Goal: Navigation & Orientation: Find specific page/section

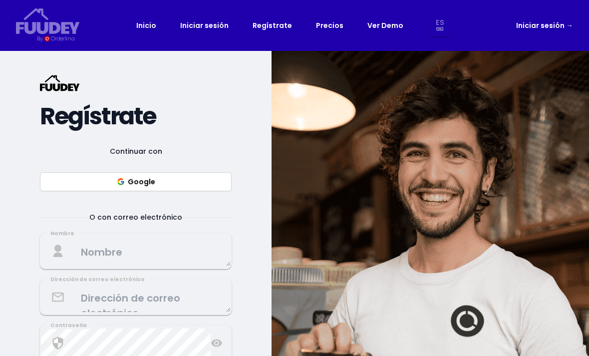
select select "es"
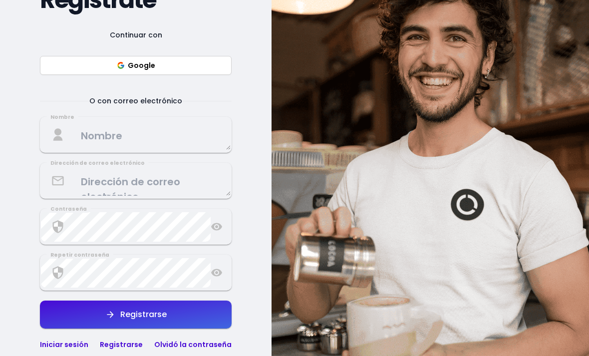
select select "es"
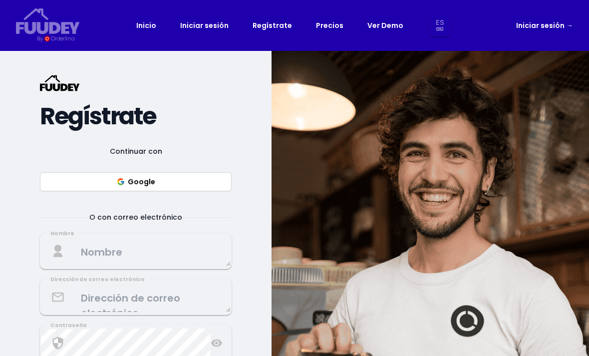
click at [386, 28] on link "Ver Demo" at bounding box center [385, 25] width 36 height 12
select select "es"
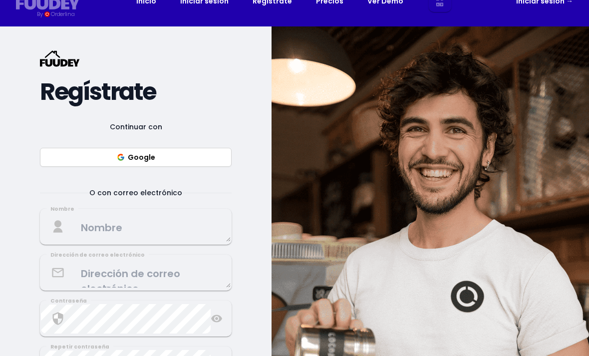
select select "es"
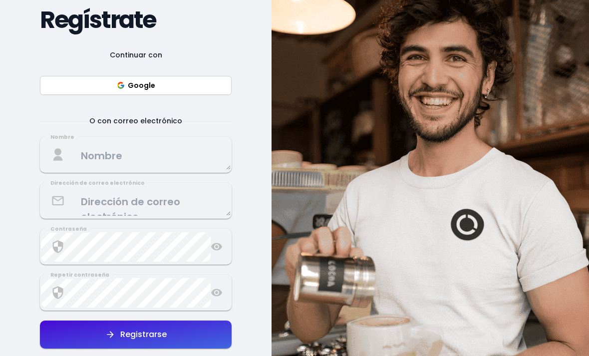
scroll to position [88, 0]
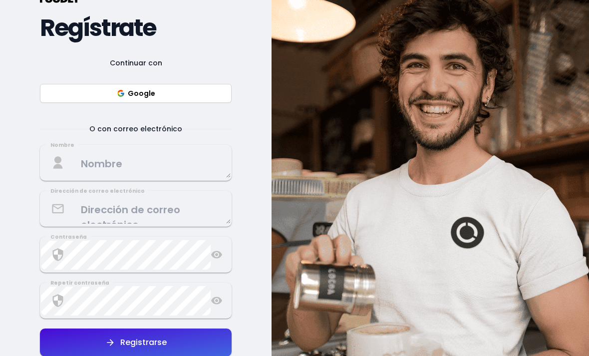
click at [77, 92] on button "Google" at bounding box center [136, 93] width 192 height 19
select select "es"
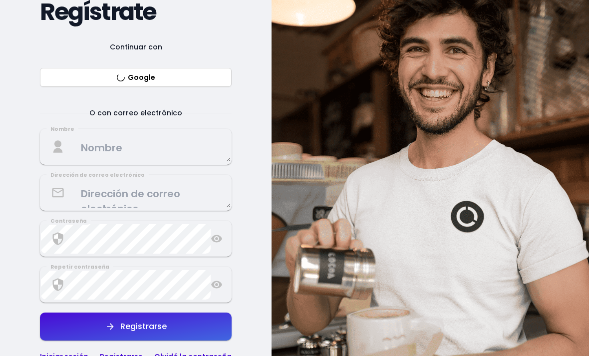
select select "es"
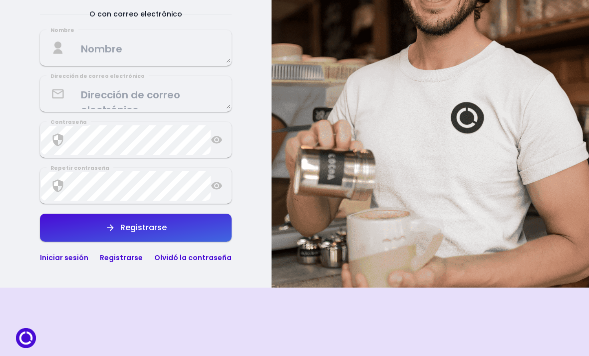
select select "es"
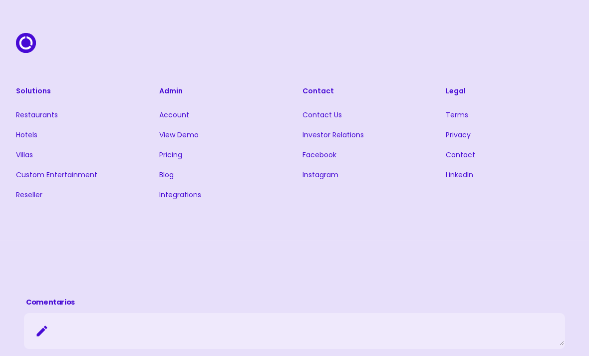
scroll to position [498, 0]
select select "es"
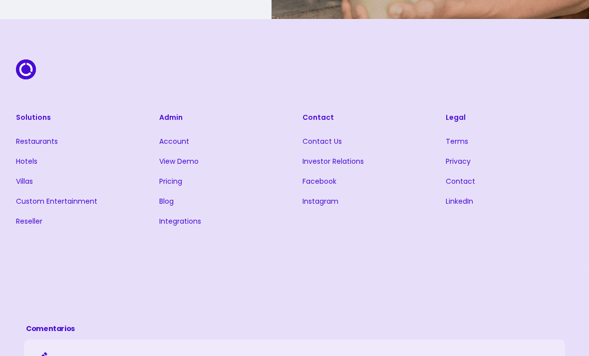
scroll to position [461, 0]
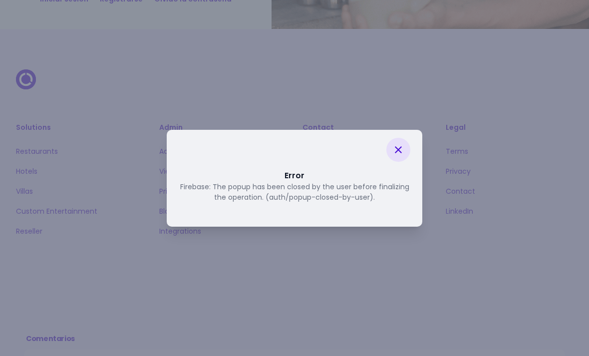
click at [399, 153] on icon at bounding box center [398, 149] width 7 height 7
select select "es"
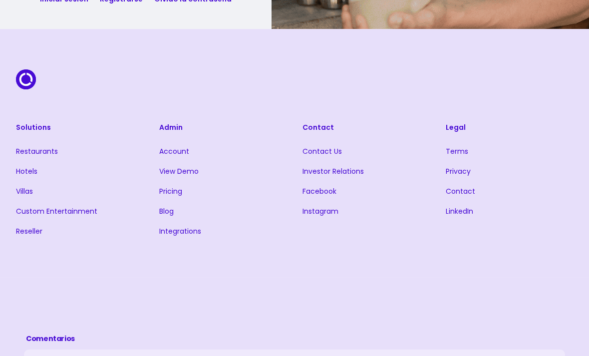
scroll to position [498, 0]
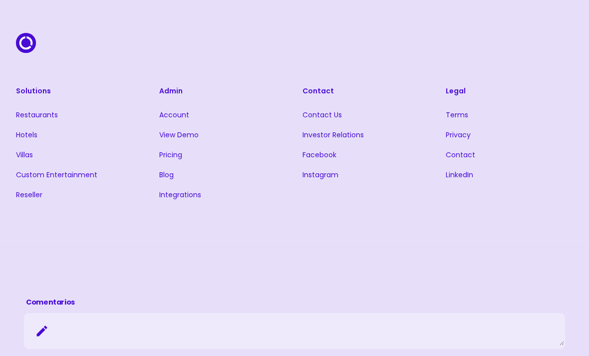
click at [30, 115] on link "Restaurants" at bounding box center [37, 115] width 42 height 10
select select "es"
